Goal: Information Seeking & Learning: Find specific fact

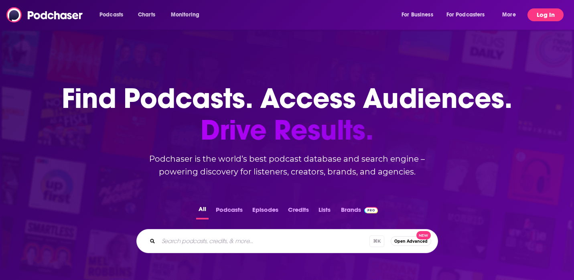
click at [533, 15] on button "Log In" at bounding box center [546, 14] width 36 height 13
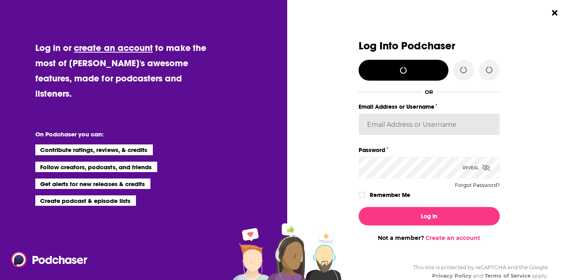
type input "jciarczynski"
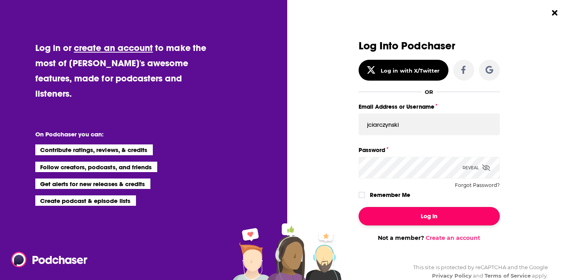
click at [438, 213] on button "Log In" at bounding box center [429, 216] width 141 height 18
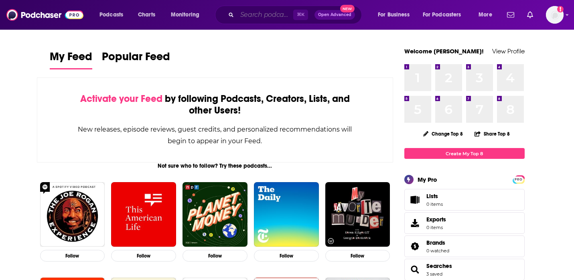
click at [280, 14] on input "Search podcasts, credits, & more..." at bounding box center [265, 14] width 56 height 13
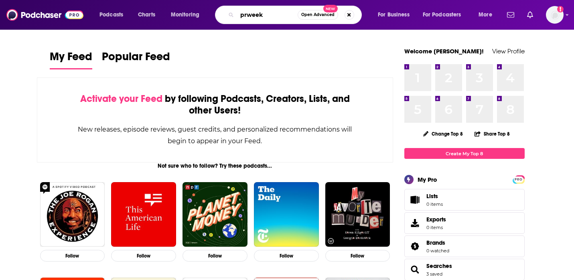
type input "prweek"
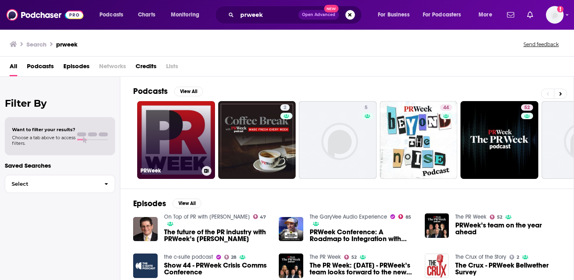
click at [150, 163] on link "PRWeek" at bounding box center [176, 140] width 78 height 78
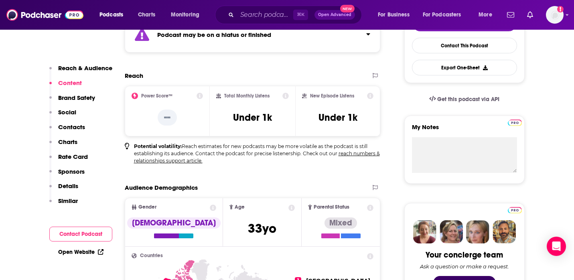
scroll to position [76, 0]
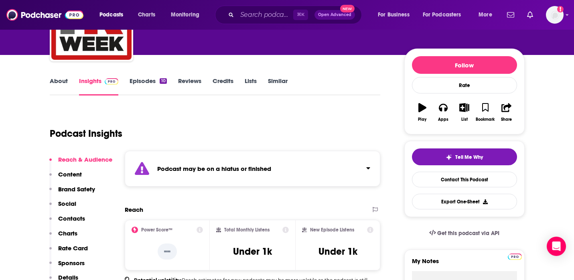
click at [248, 3] on div "Podcasts Charts Monitoring ⌘ K Open Advanced New For Business For Podcasters Mo…" at bounding box center [287, 15] width 574 height 30
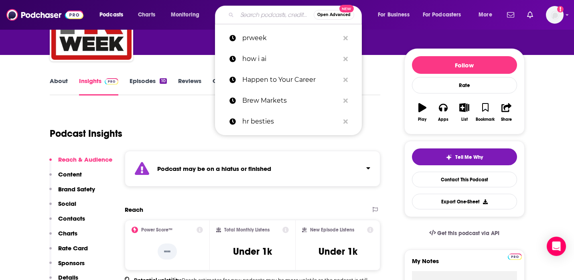
click at [250, 19] on input "Search podcasts, credits, & more..." at bounding box center [275, 14] width 77 height 13
paste input "The PR Week"
type input "The PR Week"
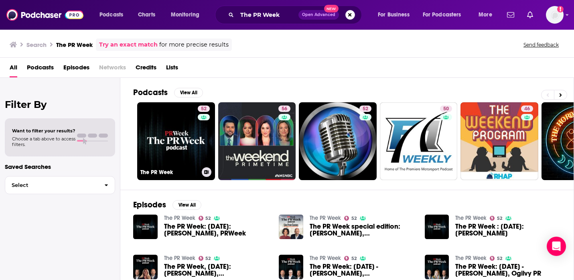
click at [191, 132] on link "52 The PR Week" at bounding box center [176, 141] width 78 height 78
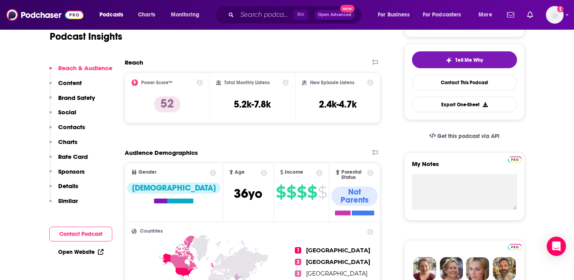
scroll to position [173, 0]
drag, startPoint x: 223, startPoint y: 108, endPoint x: 285, endPoint y: 107, distance: 62.2
click at [285, 107] on div "Total Monthly Listens 5.2k-7.8k" at bounding box center [252, 98] width 73 height 37
copy h3 "5.2k-7.8k"
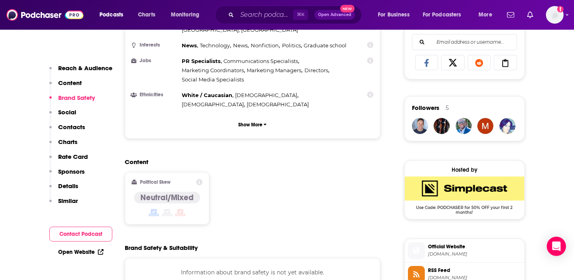
scroll to position [624, 0]
